Goal: Task Accomplishment & Management: Manage account settings

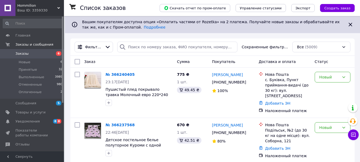
click at [22, 54] on span "Заказы" at bounding box center [21, 53] width 13 height 5
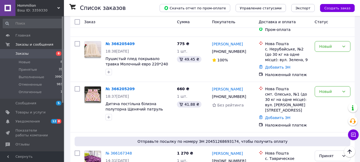
scroll to position [773, 0]
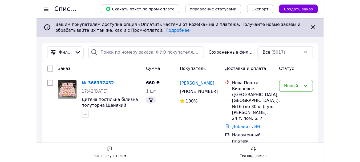
scroll to position [773, 0]
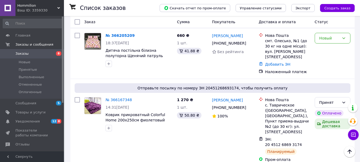
click at [20, 56] on span "Заказы" at bounding box center [21, 53] width 13 height 5
click at [18, 54] on span "Заказы" at bounding box center [21, 53] width 13 height 5
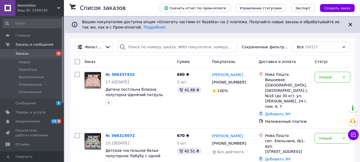
click at [21, 53] on span "Заказы" at bounding box center [21, 53] width 13 height 5
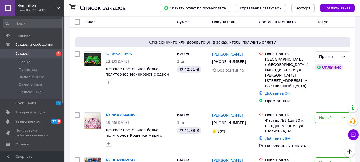
scroll to position [533, 0]
